Goal: Task Accomplishment & Management: Manage account settings

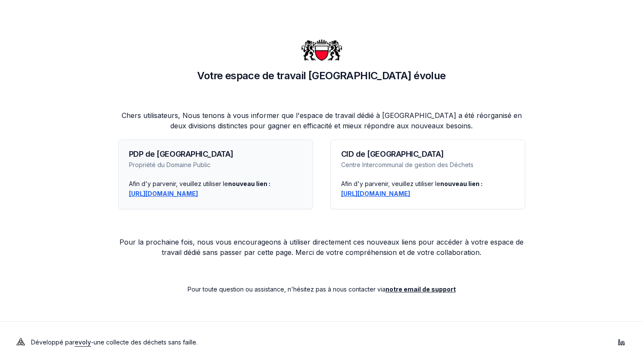
click at [188, 194] on font "https://lausanne-pdp.app.evolyenergy.com" at bounding box center [163, 193] width 69 height 7
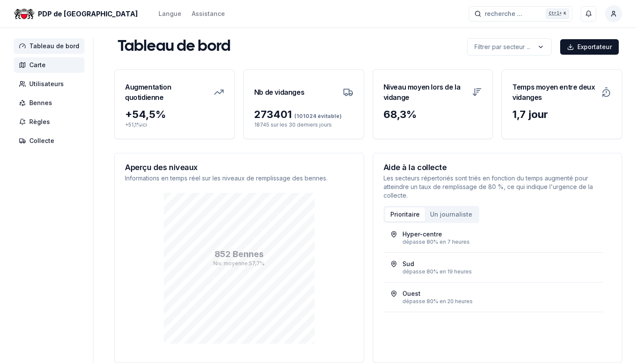
click at [45, 59] on span "Carte" at bounding box center [49, 65] width 71 height 16
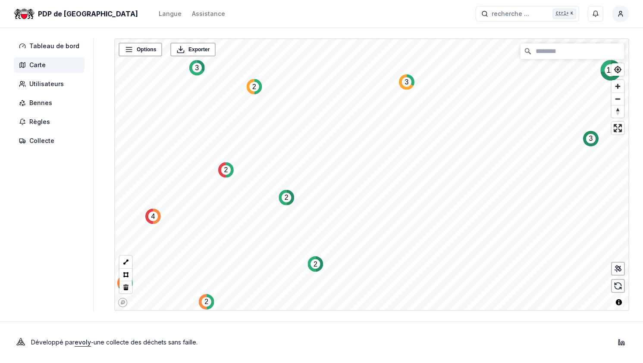
click at [313, 338] on div "PDP de Lausanne Langue Assistance recherche ... recherche ... Ctrl+ K Rochat Pa…" at bounding box center [321, 181] width 643 height 363
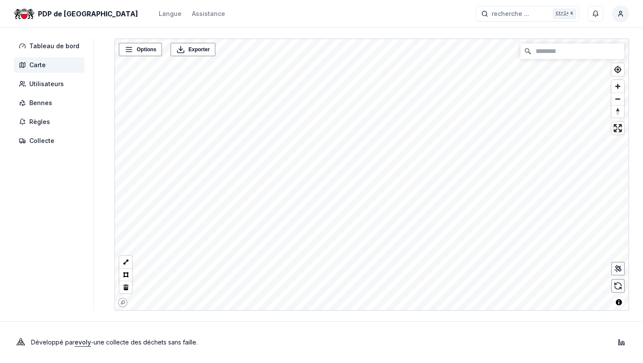
click at [244, 351] on div "PDP de Lausanne Langue Assistance recherche ... recherche ... Ctrl+ K Rochat Pa…" at bounding box center [321, 181] width 643 height 363
click at [285, 318] on div "PDP de Lausanne Langue Assistance recherche ... recherche ... Ctrl+ K Rochat Pa…" at bounding box center [321, 181] width 643 height 363
click at [237, 363] on html "PDP de Lausanne Langue Assistance recherche ... recherche ... Ctrl+ K Rochat Pa…" at bounding box center [321, 181] width 643 height 363
click at [618, 268] on icon at bounding box center [617, 269] width 9 height 9
click at [247, 337] on div "PDP de Lausanne Langue Assistance recherche ... recherche ... Ctrl+ K Rochat Pa…" at bounding box center [321, 181] width 643 height 363
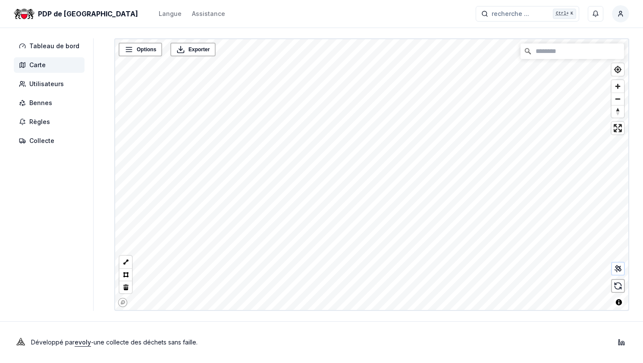
click at [262, 363] on html "PDP de Lausanne Langue Assistance recherche ... recherche ... Ctrl+ K Rochat Pa…" at bounding box center [321, 181] width 643 height 363
click at [260, 362] on div "PDP de Lausanne Langue Assistance recherche ... recherche ... Ctrl+ K Rochat Pa…" at bounding box center [321, 181] width 643 height 363
click at [265, 363] on html "PDP de Lausanne Langue Assistance recherche ... recherche ... Ctrl+ K Rochat Pa…" at bounding box center [321, 181] width 643 height 363
click at [269, 97] on font "Aloys-Fauquez, rte angle Aoste arrêt TL - 13230" at bounding box center [251, 97] width 140 height 6
click at [309, 321] on div "PDP de Lausanne Langue Assistance recherche ... recherche ... Ctrl+ K Rochat Pa…" at bounding box center [321, 181] width 643 height 363
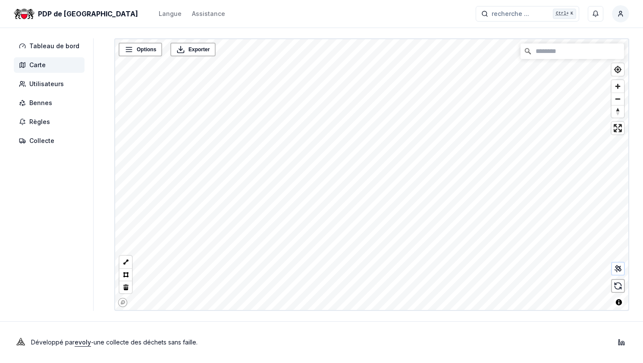
click at [317, 339] on div "PDP de Lausanne Langue Assistance recherche ... recherche ... Ctrl+ K Rochat Pa…" at bounding box center [321, 181] width 643 height 363
click at [205, 165] on font "Aloys-fauquez, rte amont n°12 arrêt TL - 13456" at bounding box center [237, 167] width 138 height 6
click at [216, 318] on div "PDP de Lausanne Langue Assistance recherche ... recherche ... Ctrl+ K Rochat Pa…" at bounding box center [321, 181] width 643 height 363
click at [266, 33] on div "PDP de Lausanne Langue Assistance recherche ... recherche ... Ctrl+ K Rochat Pa…" at bounding box center [321, 181] width 643 height 363
click at [40, 101] on font "Bennes" at bounding box center [40, 102] width 23 height 7
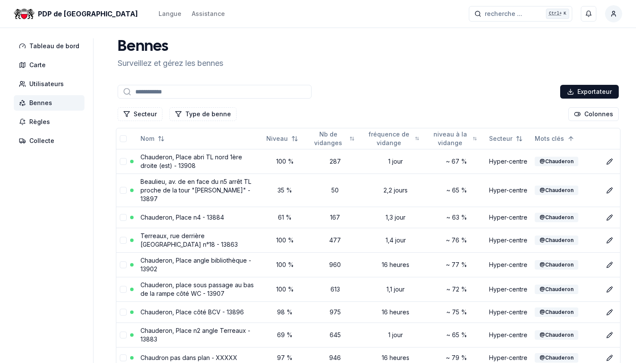
click at [137, 93] on input at bounding box center [215, 92] width 194 height 14
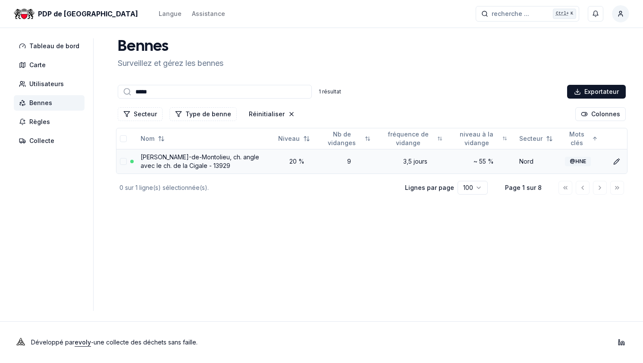
type input "*****"
click at [197, 162] on td "[PERSON_NAME]-de-Montolieu, ch. angle avec le ch. de la Cigale - 13929" at bounding box center [206, 161] width 138 height 25
click at [175, 162] on font "Isabelle-de-Montolieu, ch. angle avec le ch. de la Cigale - 13929" at bounding box center [200, 161] width 119 height 16
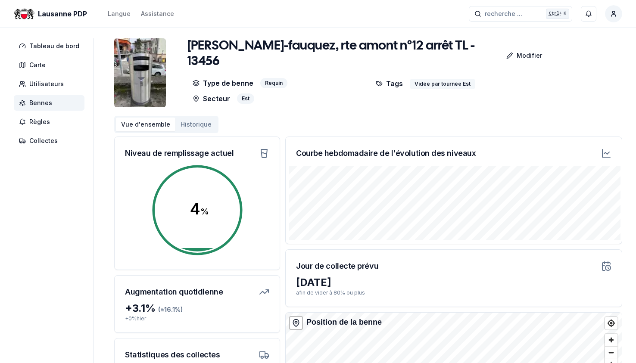
click at [435, 79] on div "Vidée par tournée Est" at bounding box center [443, 83] width 66 height 9
click at [517, 51] on p "Modifier" at bounding box center [529, 55] width 25 height 9
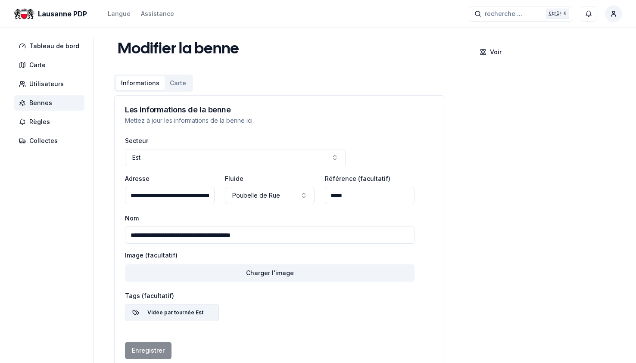
click at [159, 315] on div "Vidée par tournée Est" at bounding box center [176, 312] width 66 height 9
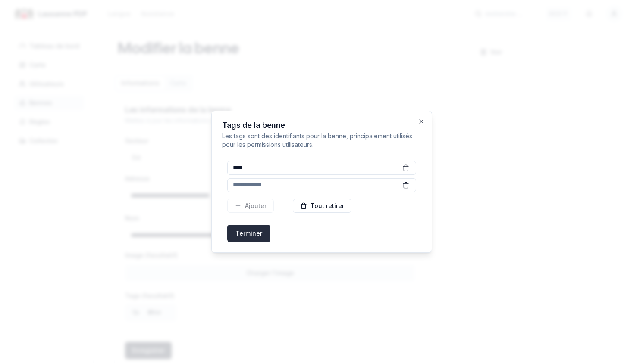
type input "****"
click at [249, 233] on button "Terminer" at bounding box center [248, 233] width 43 height 17
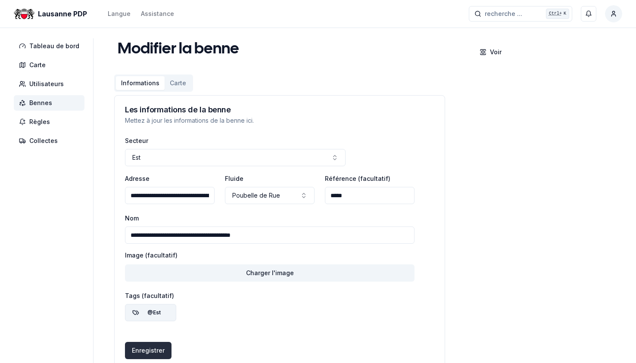
click at [140, 352] on button "Enregistrer" at bounding box center [148, 350] width 47 height 17
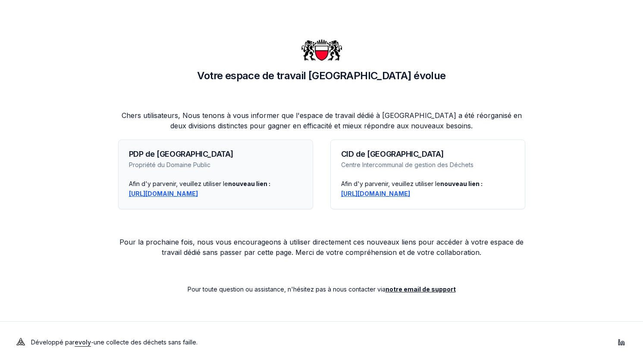
click at [190, 195] on font "[URL][DOMAIN_NAME]" at bounding box center [163, 193] width 69 height 7
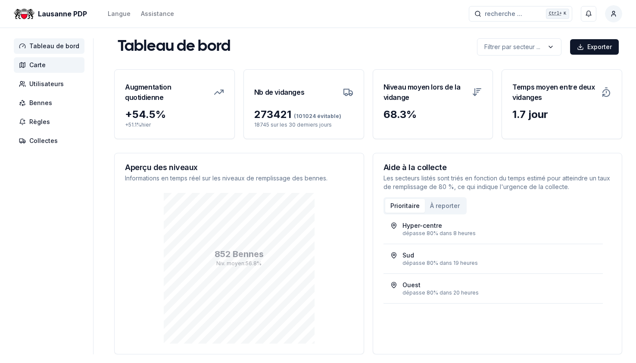
click at [38, 65] on span "Carte" at bounding box center [37, 65] width 16 height 9
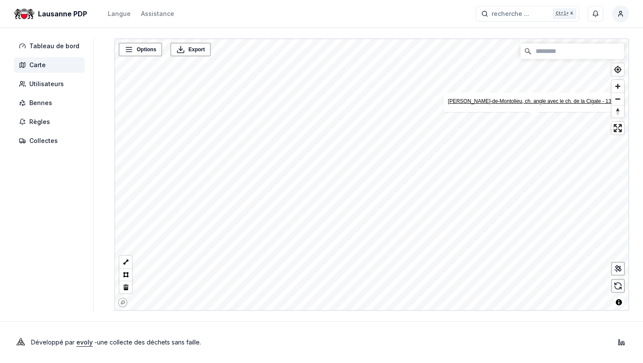
click at [525, 101] on link "Isabelle-de-Montolieu, ch. angle avec le ch. de la Cigale - 13929" at bounding box center [534, 101] width 172 height 6
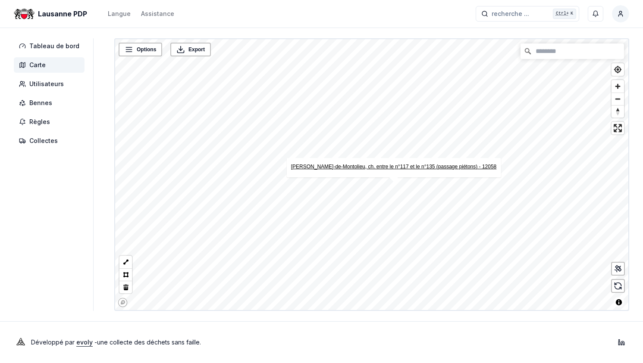
click at [395, 167] on link "Isabelle-de-Montolieu, ch. entre le n°117 et le n°135 (passage piétons) - 12058" at bounding box center [394, 167] width 206 height 6
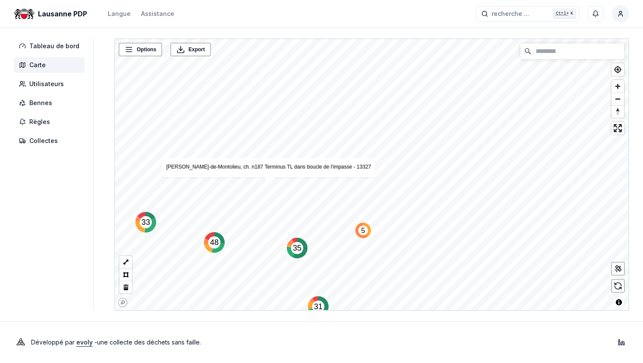
click at [220, 162] on div "Options Export 11 288 108 31 46 48 134 71 33 35 10 10 10 5 5 © Mapbox © OpenStr…" at bounding box center [371, 174] width 515 height 273
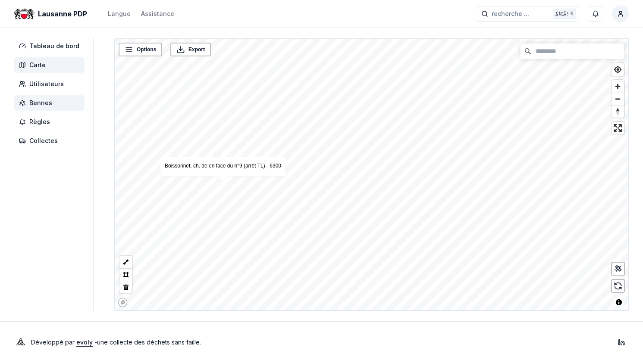
click at [39, 100] on span "Bennes" at bounding box center [40, 103] width 23 height 9
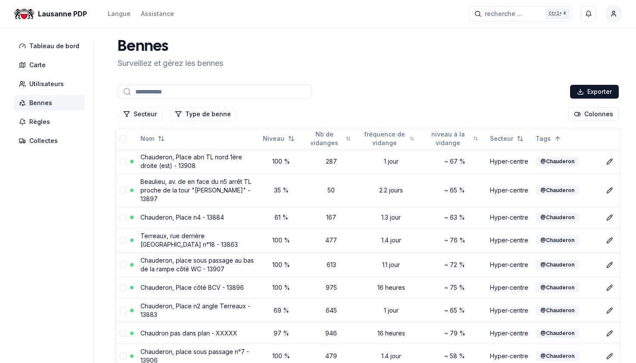
click at [141, 92] on input at bounding box center [215, 92] width 194 height 14
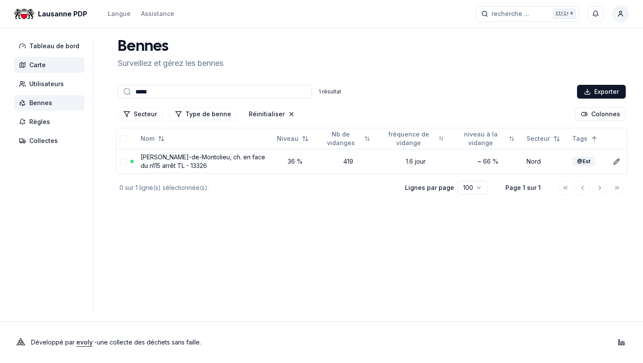
type input "*****"
click at [41, 63] on span "Carte" at bounding box center [37, 65] width 16 height 9
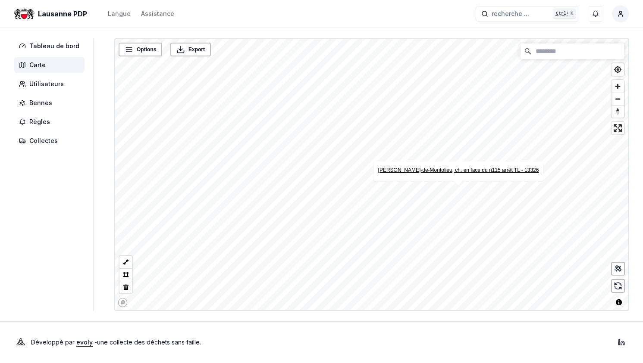
click at [453, 170] on link "[PERSON_NAME]-de-Montolieu, ch. en face du n115 arrêt TL - 13326" at bounding box center [458, 170] width 161 height 6
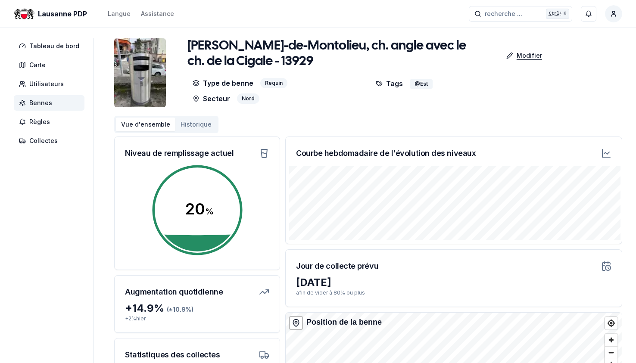
click at [525, 55] on p "Modifier" at bounding box center [529, 55] width 25 height 9
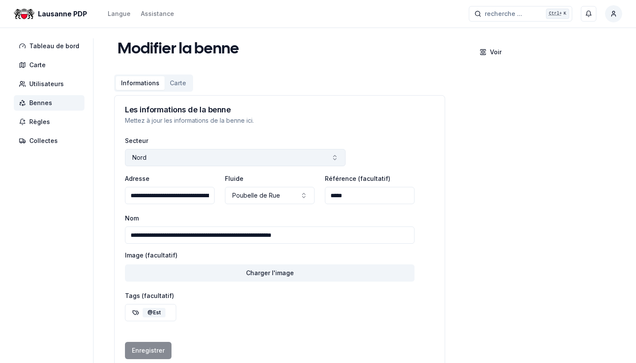
click at [332, 159] on icon "button" at bounding box center [335, 157] width 7 height 7
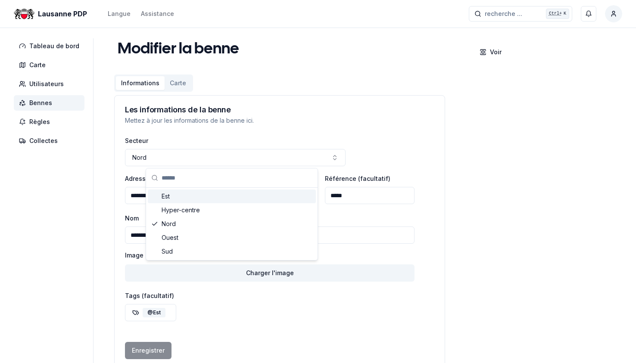
click at [165, 196] on div "Est" at bounding box center [232, 197] width 168 height 14
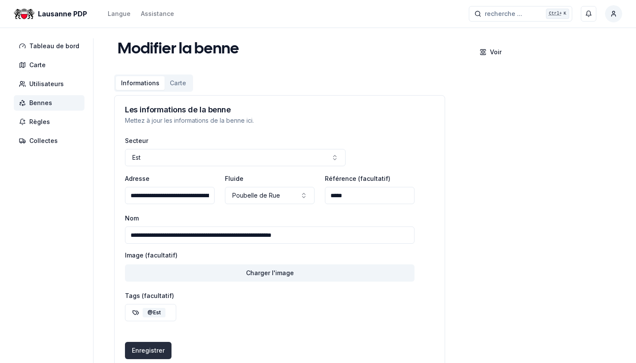
click at [140, 350] on button "Enregistrer" at bounding box center [148, 350] width 47 height 17
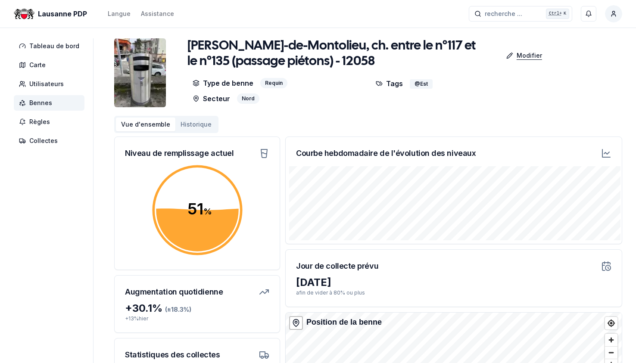
click at [524, 53] on p "Modifier" at bounding box center [529, 55] width 25 height 9
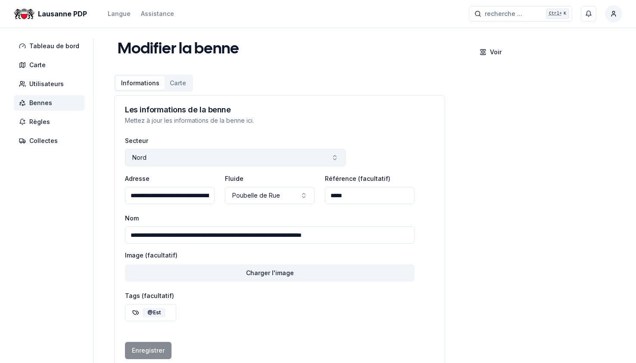
click at [332, 159] on icon "button" at bounding box center [335, 157] width 7 height 7
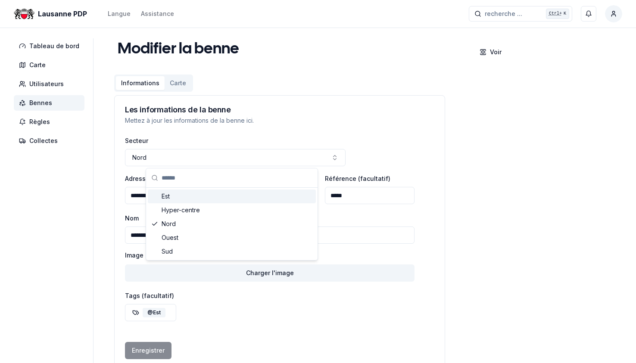
click at [166, 194] on div "Est" at bounding box center [232, 197] width 168 height 14
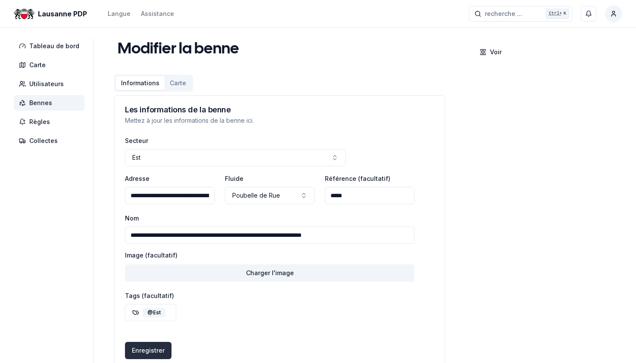
click at [141, 350] on button "Enregistrer" at bounding box center [148, 350] width 47 height 17
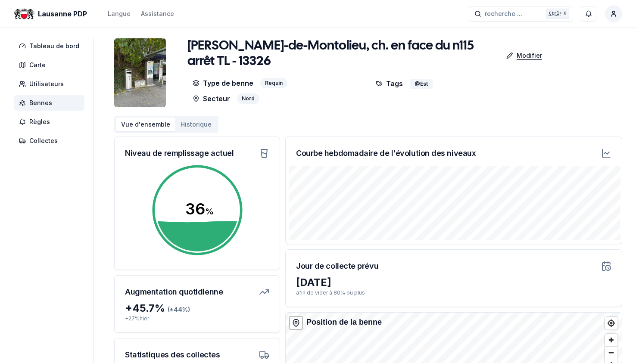
click at [538, 53] on p "Modifier" at bounding box center [529, 55] width 25 height 9
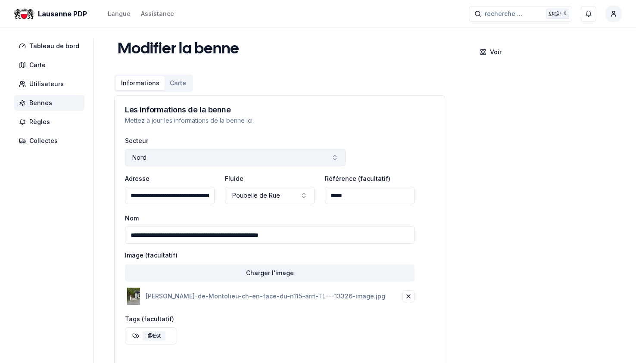
click at [333, 155] on icon "button" at bounding box center [335, 157] width 7 height 7
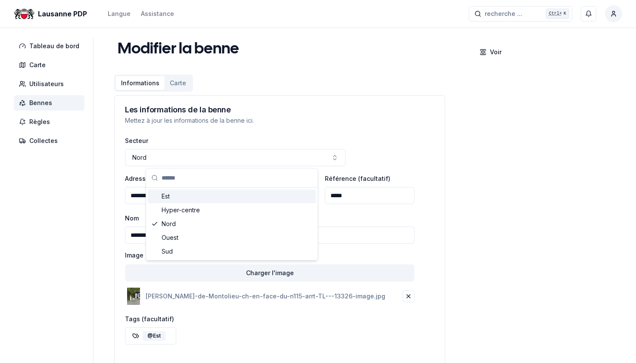
click at [166, 196] on div "Est" at bounding box center [232, 197] width 168 height 14
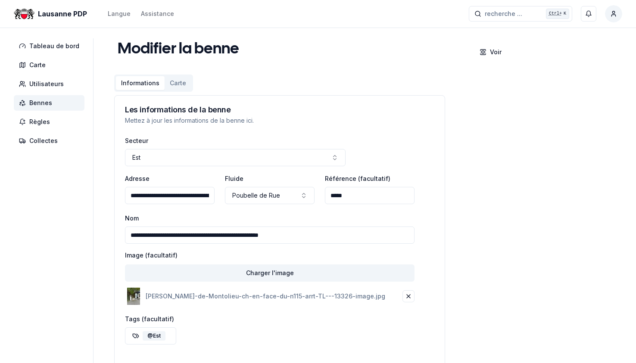
scroll to position [43, 0]
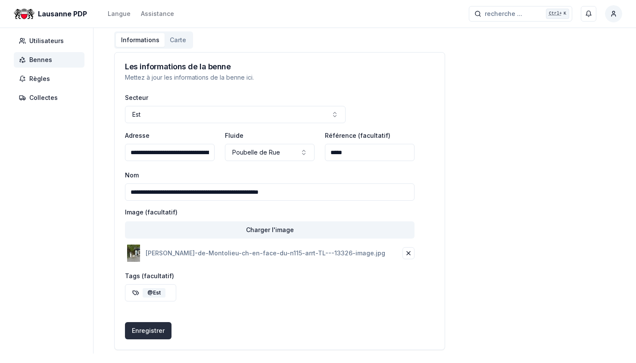
click at [144, 331] on button "Enregistrer" at bounding box center [148, 330] width 47 height 17
